Goal: Task Accomplishment & Management: Complete application form

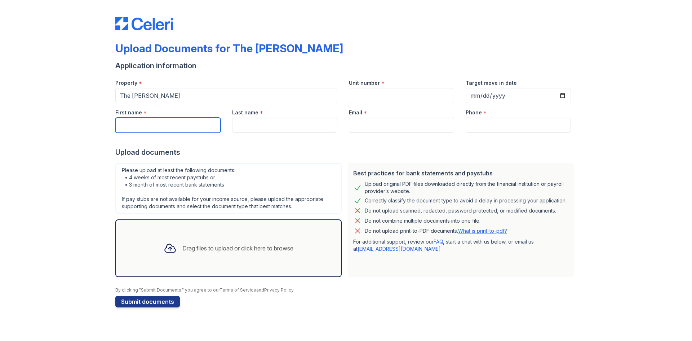
click at [182, 128] on input "First name" at bounding box center [167, 125] width 105 height 15
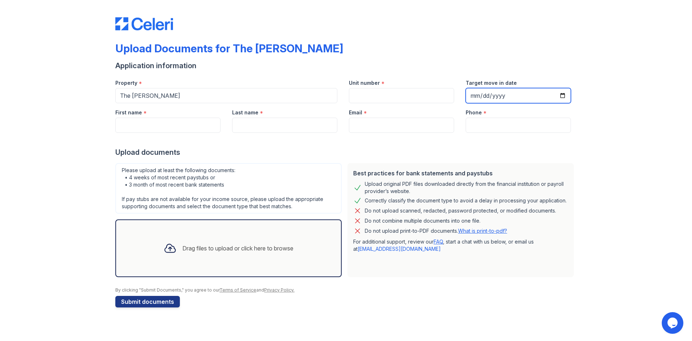
click at [489, 91] on input "Target move in date" at bounding box center [518, 95] width 105 height 15
click at [567, 96] on input "Target move in date" at bounding box center [518, 95] width 105 height 15
click at [561, 94] on input "Target move in date" at bounding box center [518, 95] width 105 height 15
type input "[DATE]"
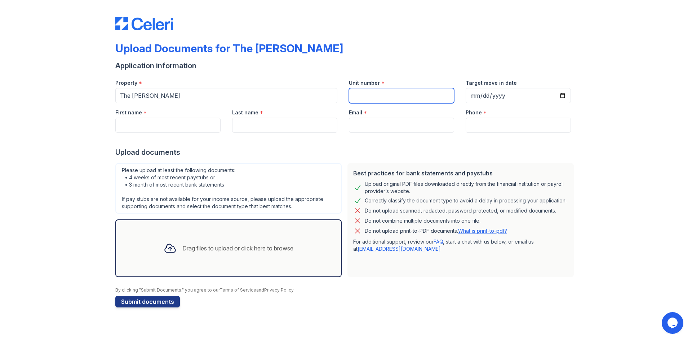
click at [436, 102] on input "Unit number" at bounding box center [401, 95] width 105 height 15
type input "167"
click at [393, 123] on input "Email" at bounding box center [401, 125] width 105 height 15
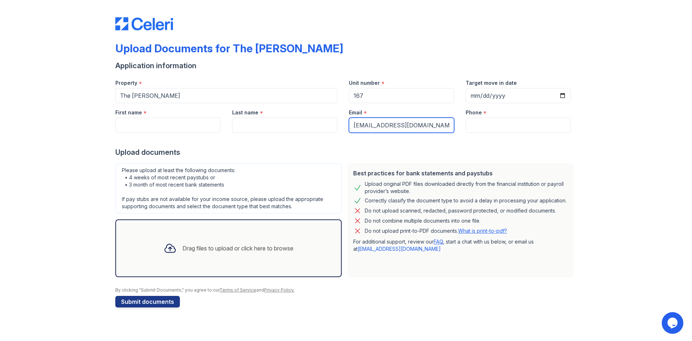
type input "[EMAIL_ADDRESS][DOMAIN_NAME]"
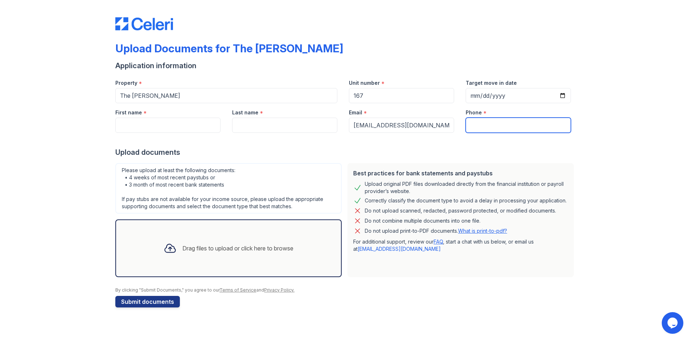
click at [477, 125] on input "Phone" at bounding box center [518, 125] width 105 height 15
type input "9034232508"
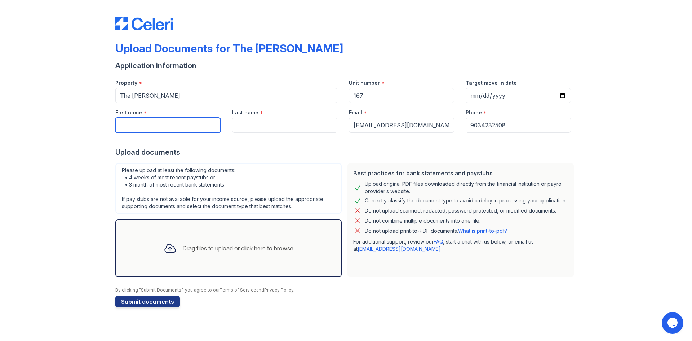
click at [188, 121] on input "First name" at bounding box center [167, 125] width 105 height 15
type input "[PERSON_NAME]"
click at [255, 127] on input "Last name" at bounding box center [284, 125] width 105 height 15
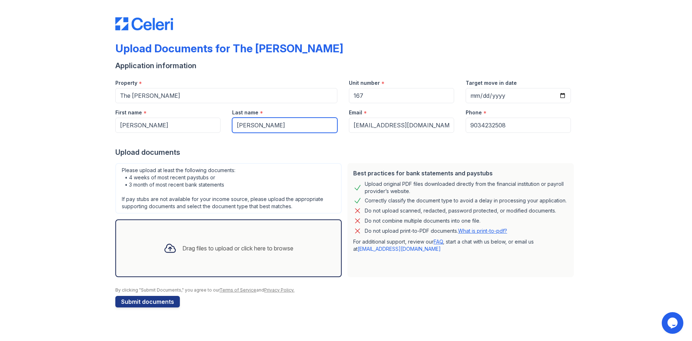
type input "[PERSON_NAME]"
click at [215, 238] on div "Drag files to upload or click here to browse" at bounding box center [228, 248] width 141 height 25
click at [257, 243] on div "Drag files to upload or click here to browse" at bounding box center [228, 248] width 141 height 25
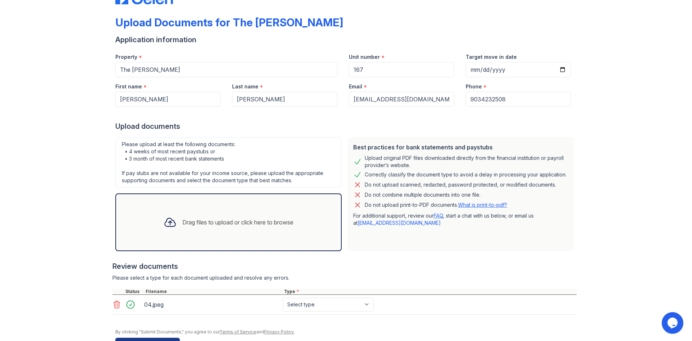
scroll to position [49, 0]
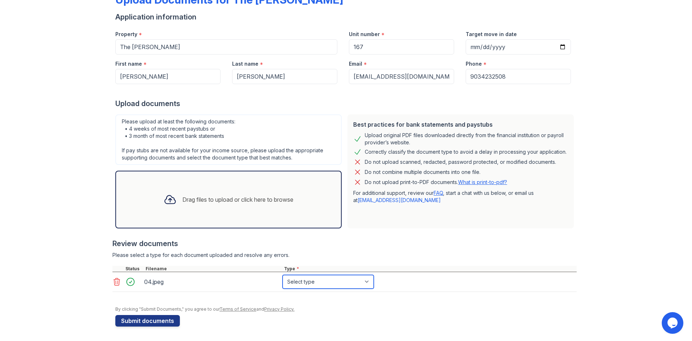
click at [322, 281] on select "Select type Paystub Bank Statement Offer Letter Tax Documents Benefit Award Let…" at bounding box center [328, 282] width 91 height 14
select select "paystub"
click at [283, 275] on select "Select type Paystub Bank Statement Offer Letter Tax Documents Benefit Award Let…" at bounding box center [328, 282] width 91 height 14
click at [152, 323] on button "Submit documents" at bounding box center [147, 321] width 65 height 12
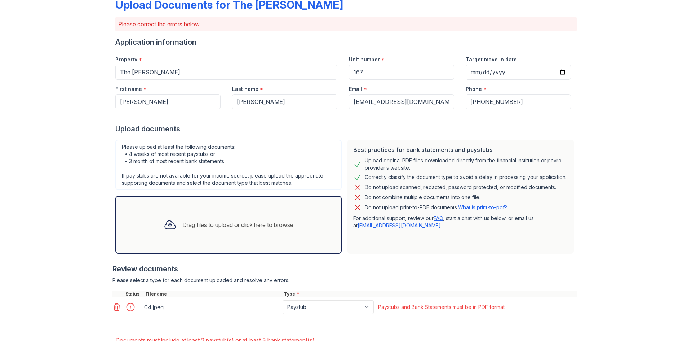
scroll to position [92, 0]
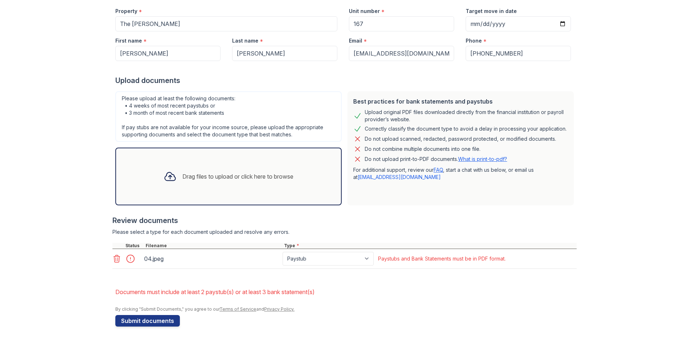
click at [113, 257] on icon at bounding box center [116, 258] width 9 height 9
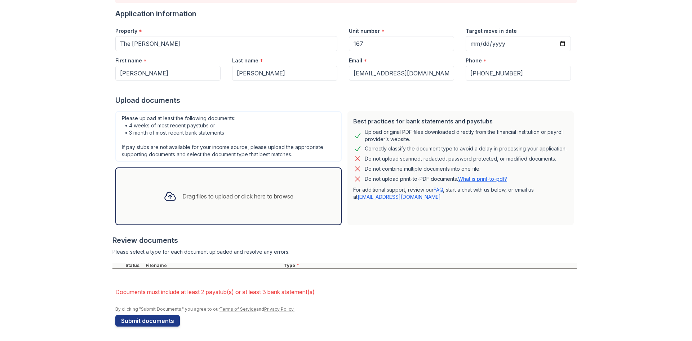
scroll to position [72, 0]
click at [201, 212] on div "Drag files to upload or click here to browse" at bounding box center [228, 196] width 226 height 58
click at [260, 203] on div "Drag files to upload or click here to browse" at bounding box center [228, 196] width 141 height 25
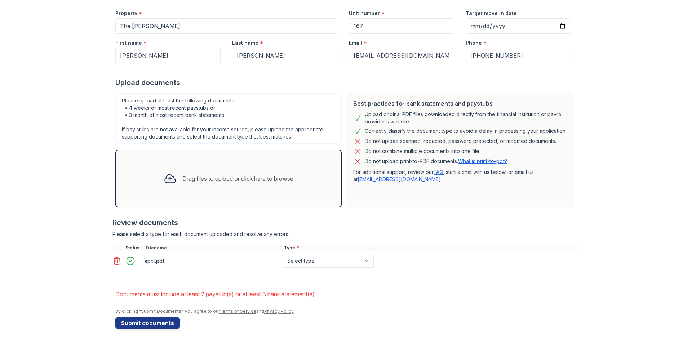
scroll to position [92, 0]
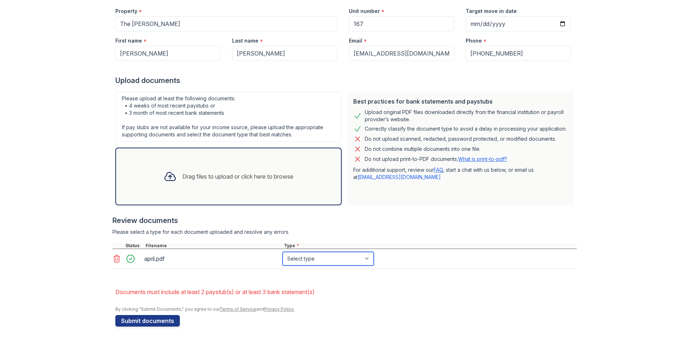
click at [336, 256] on select "Select type Paystub Bank Statement Offer Letter Tax Documents Benefit Award Let…" at bounding box center [328, 259] width 91 height 14
select select "paystub"
click at [283, 252] on select "Select type Paystub Bank Statement Offer Letter Tax Documents Benefit Award Let…" at bounding box center [328, 259] width 91 height 14
click at [225, 193] on div "Drag files to upload or click here to browse" at bounding box center [228, 176] width 226 height 58
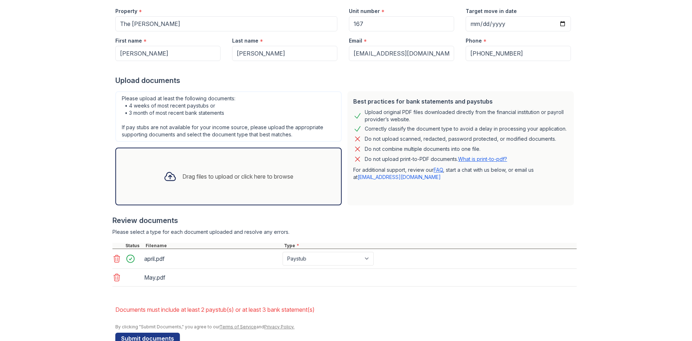
scroll to position [110, 0]
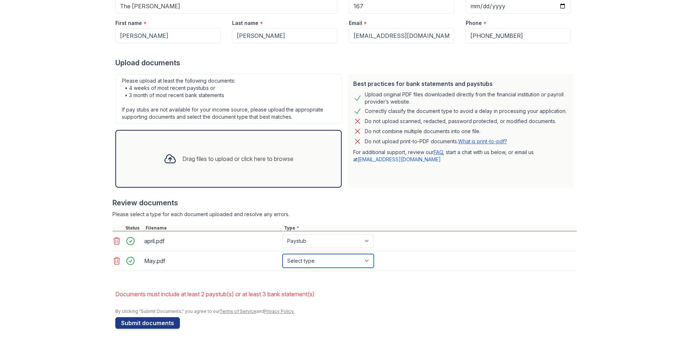
click at [319, 257] on select "Select type Paystub Bank Statement Offer Letter Tax Documents Benefit Award Let…" at bounding box center [328, 261] width 91 height 14
select select "paystub"
click at [283, 254] on select "Select type Paystub Bank Statement Offer Letter Tax Documents Benefit Award Let…" at bounding box center [328, 261] width 91 height 14
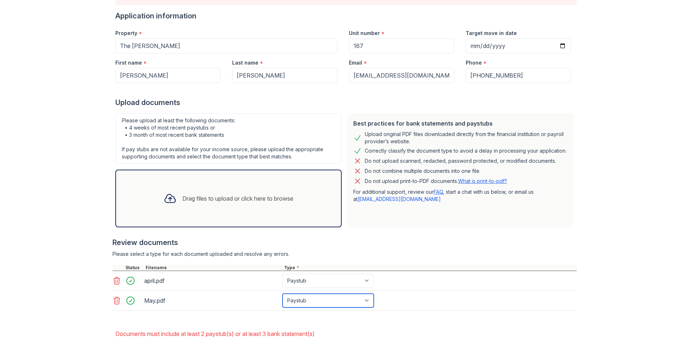
scroll to position [112, 0]
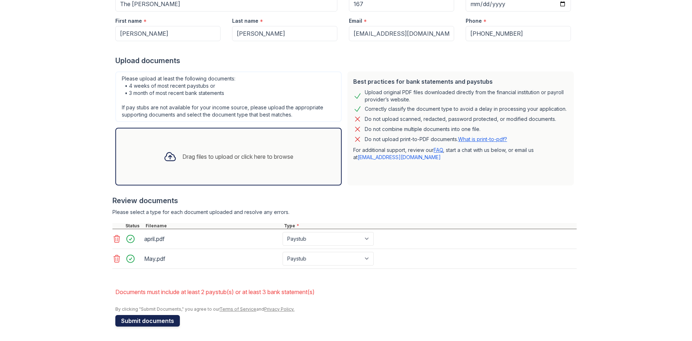
click at [162, 318] on button "Submit documents" at bounding box center [147, 321] width 65 height 12
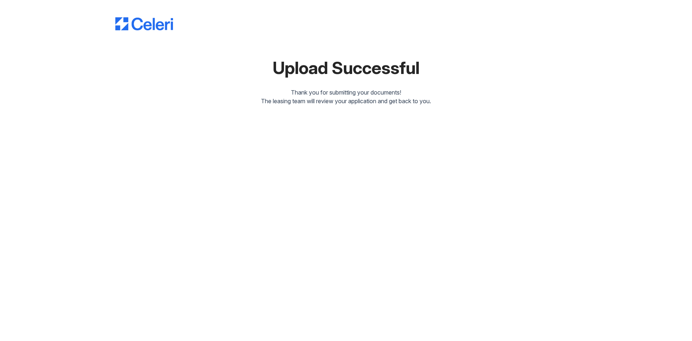
drag, startPoint x: 627, startPoint y: 0, endPoint x: 473, endPoint y: 107, distance: 188.3
click at [473, 107] on div "Upload Successful Thank you for submitting your documents! The leasing team wil…" at bounding box center [346, 58] width 669 height 117
